Goal: Information Seeking & Learning: Learn about a topic

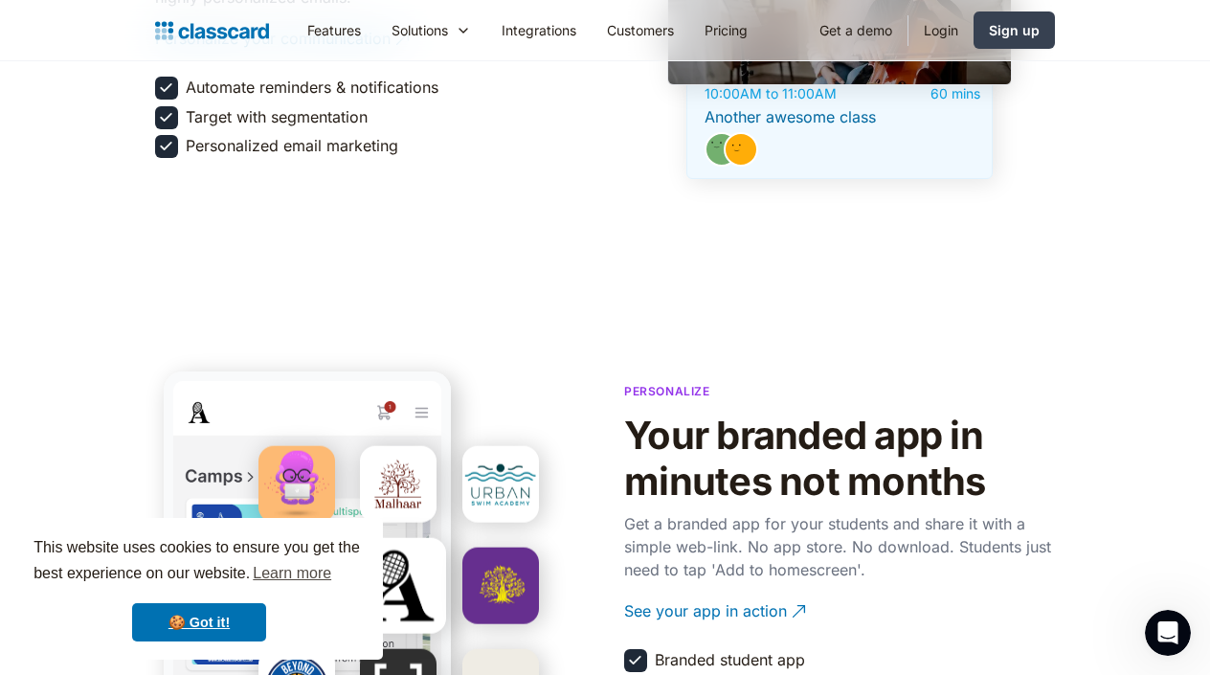
scroll to position [3251, 2]
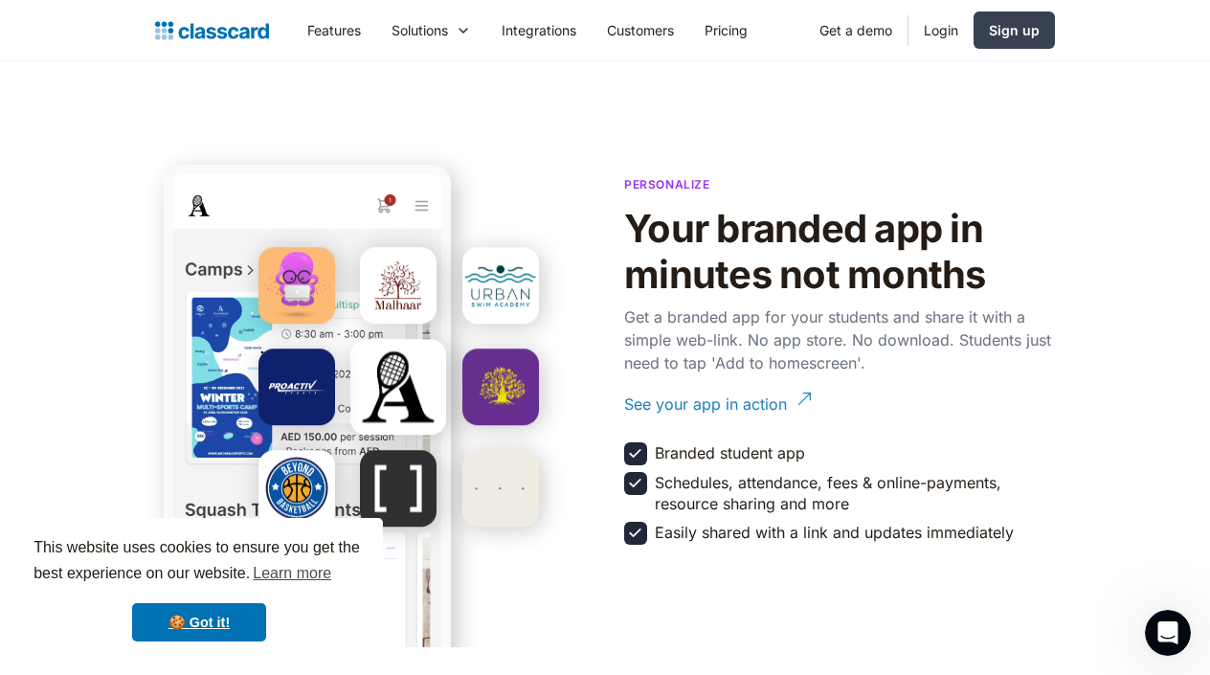
click at [765, 378] on div "See your app in action" at bounding box center [705, 396] width 163 height 37
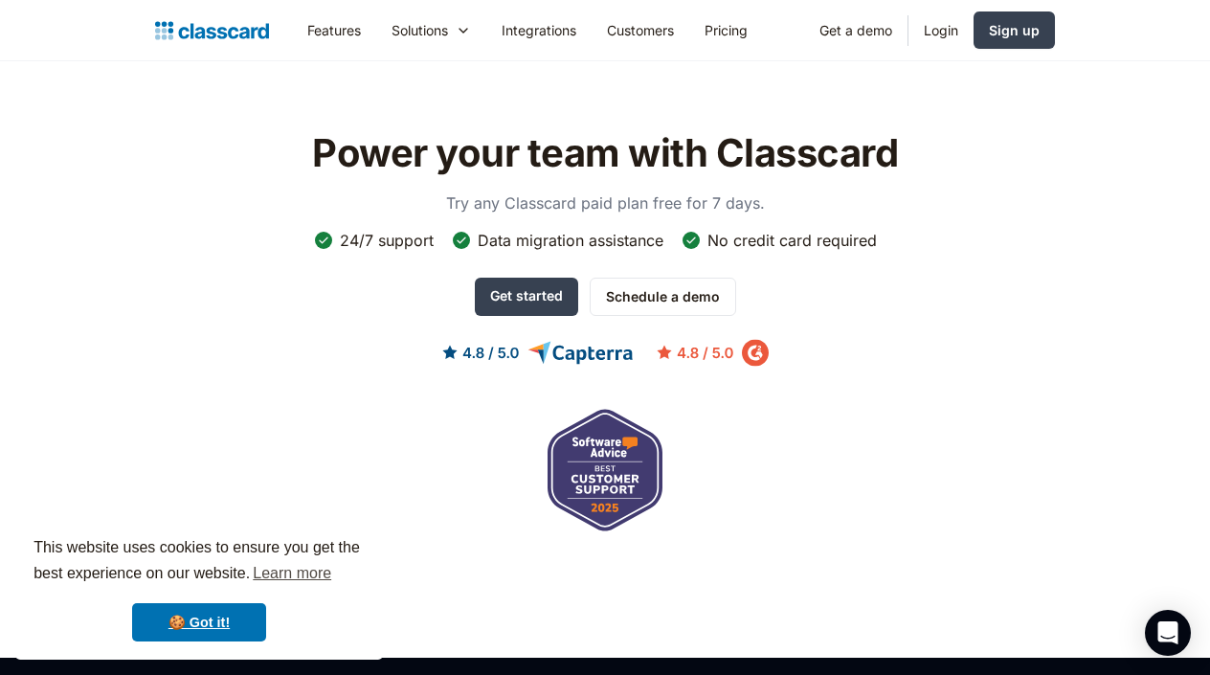
scroll to position [5661, 2]
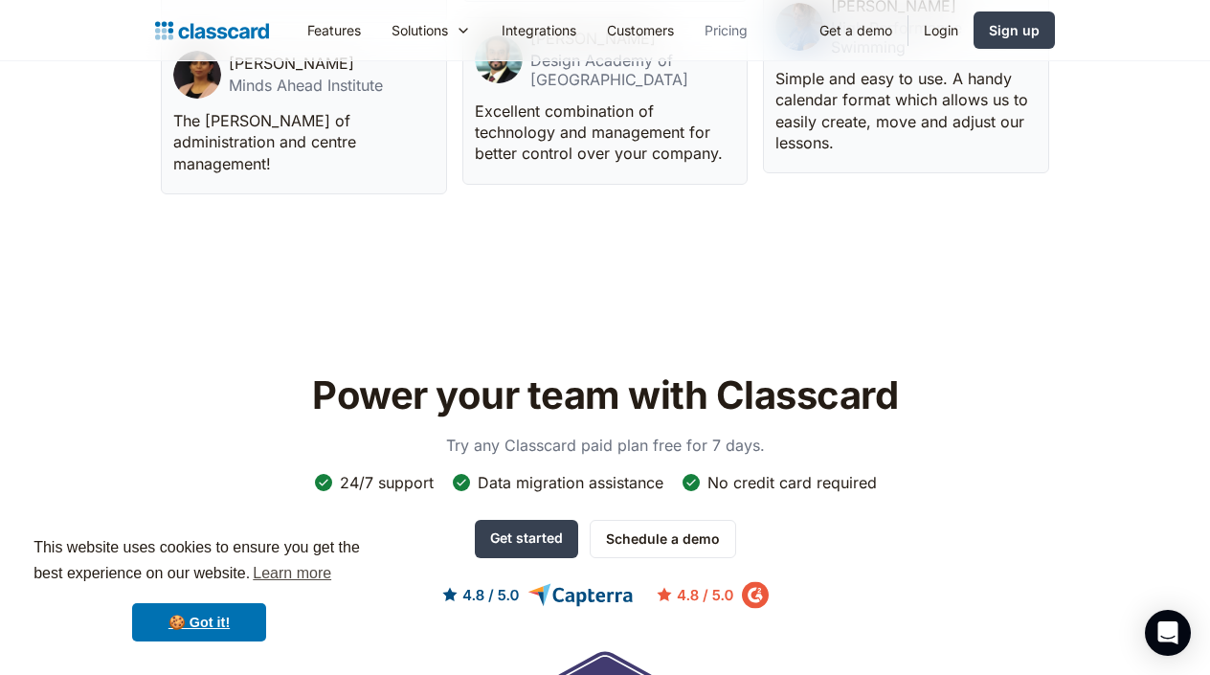
click at [726, 29] on link "Pricing" at bounding box center [726, 30] width 74 height 43
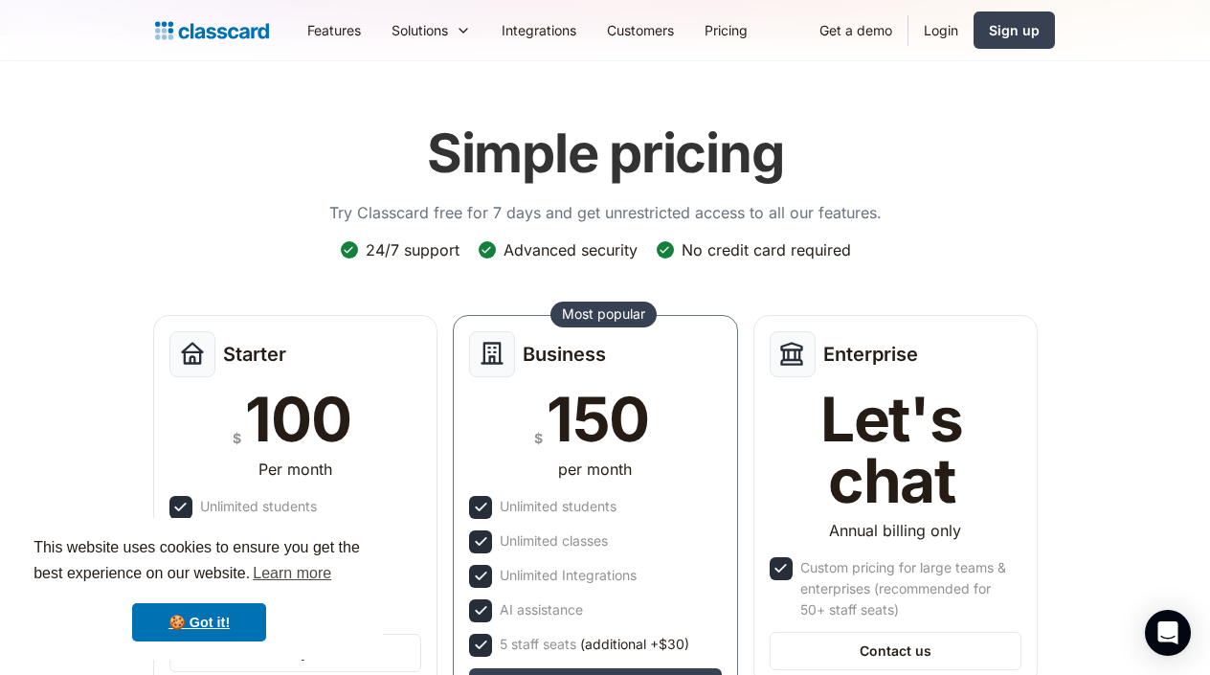
scroll to position [645, 0]
